Goal: Information Seeking & Learning: Check status

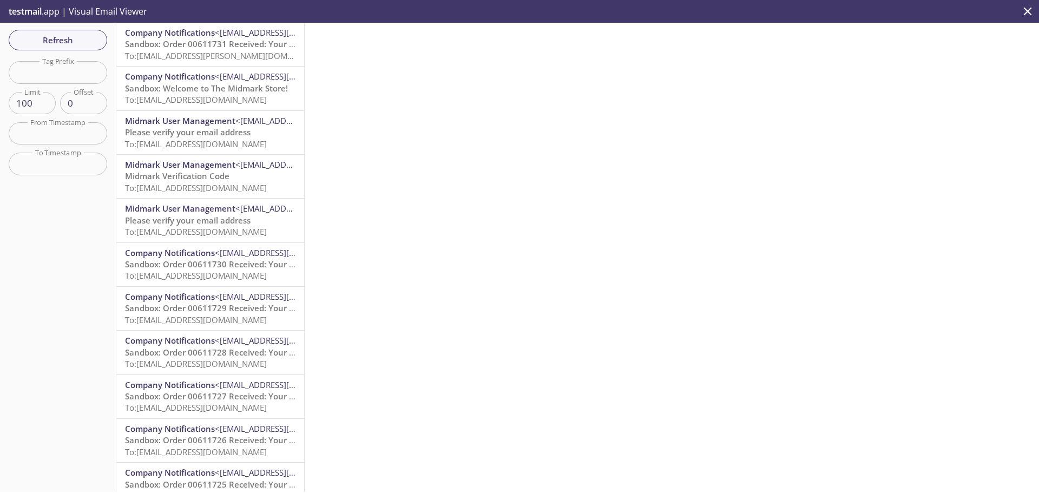
click at [249, 44] on span "Sandbox: Order 00611731 Received: Your order is being processed!" at bounding box center [255, 43] width 260 height 11
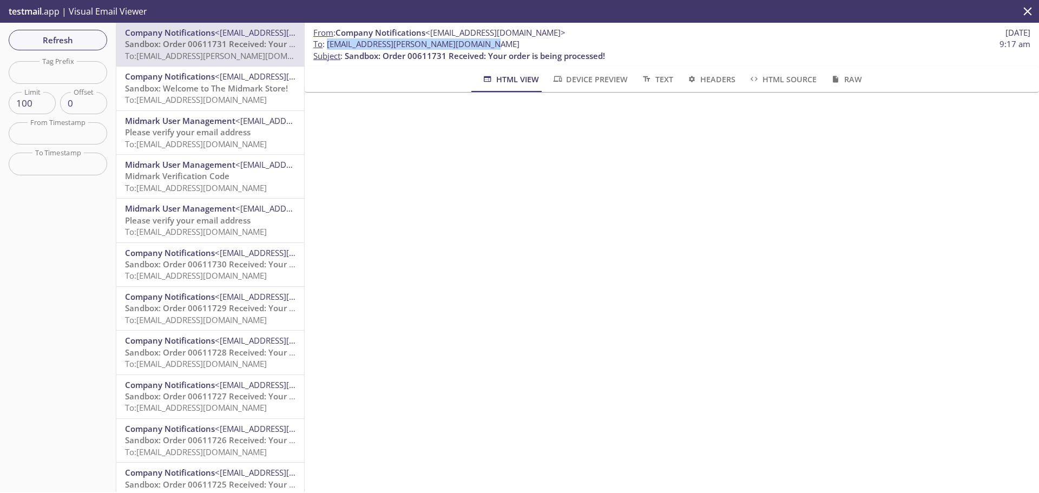
drag, startPoint x: 327, startPoint y: 42, endPoint x: 500, endPoint y: 49, distance: 172.7
click at [500, 49] on span "To : [EMAIL_ADDRESS][PERSON_NAME][DOMAIN_NAME] 9:17 am" at bounding box center [671, 43] width 717 height 11
click at [229, 82] on span "<[EMAIL_ADDRESS][DOMAIN_NAME]>" at bounding box center [285, 76] width 140 height 11
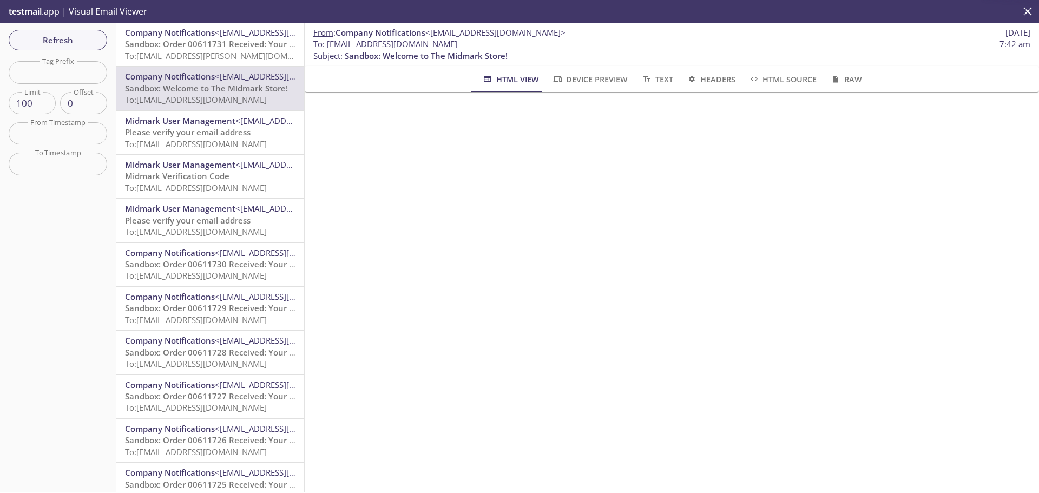
click at [237, 47] on span "Sandbox: Order 00611731 Received: Your order is being processed!" at bounding box center [255, 43] width 260 height 11
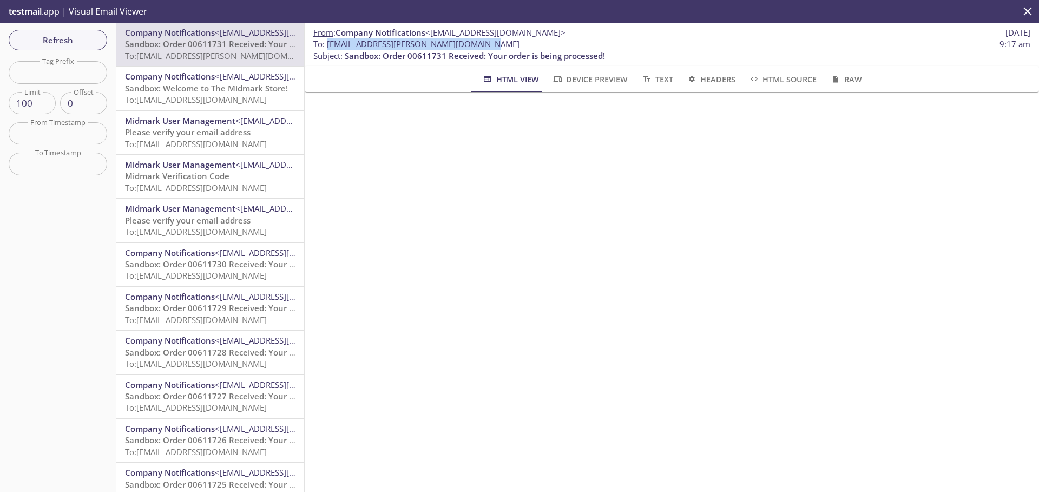
drag, startPoint x: 327, startPoint y: 45, endPoint x: 495, endPoint y: 47, distance: 168.3
click at [495, 47] on span "To : [EMAIL_ADDRESS][PERSON_NAME][DOMAIN_NAME] 9:17 am" at bounding box center [671, 43] width 717 height 11
copy span "[EMAIL_ADDRESS][PERSON_NAME][DOMAIN_NAME]"
